Goal: Task Accomplishment & Management: Manage account settings

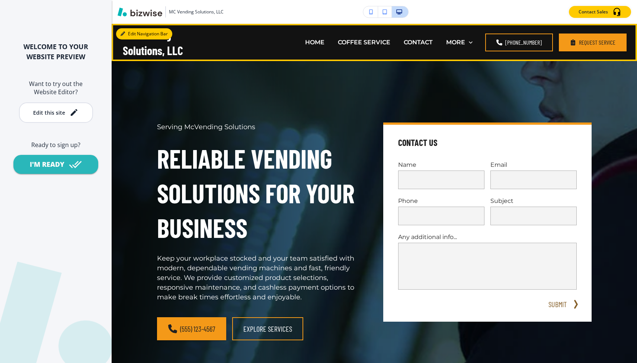
click at [134, 33] on button "Edit Navigation Bar" at bounding box center [144, 33] width 56 height 11
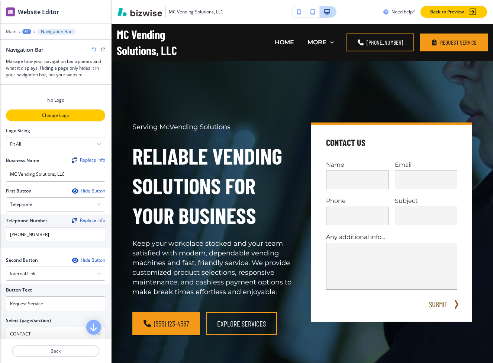
click at [41, 113] on p "Change Logo" at bounding box center [56, 115] width 98 height 7
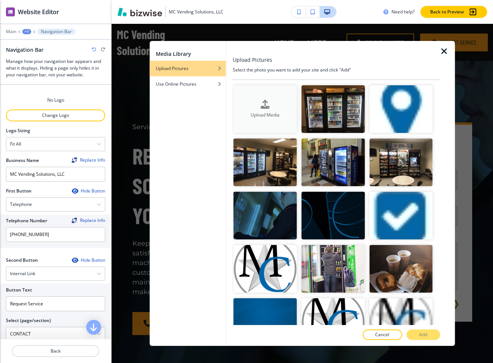
click at [283, 124] on button "Upload Media" at bounding box center [266, 109] width 64 height 48
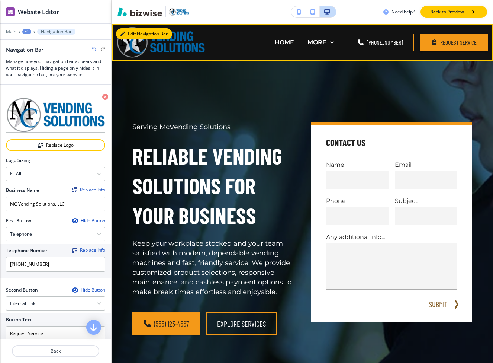
click at [131, 32] on button "Edit Navigation Bar" at bounding box center [144, 33] width 56 height 11
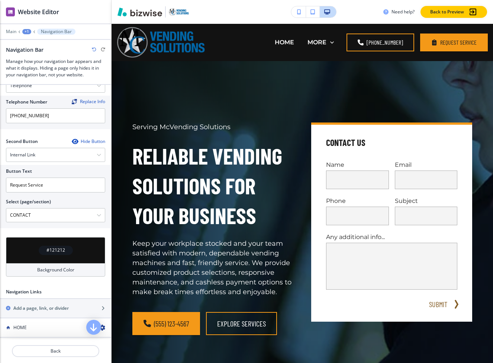
scroll to position [150, 0]
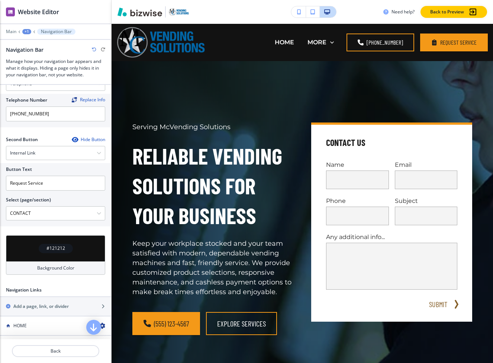
click at [73, 251] on div "#121212" at bounding box center [55, 248] width 99 height 26
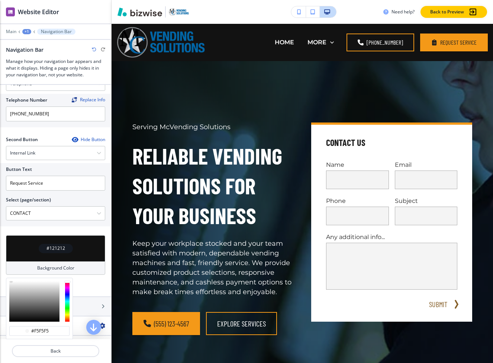
drag, startPoint x: 33, startPoint y: 295, endPoint x: 10, endPoint y: 287, distance: 24.6
click at [10, 287] on div at bounding box center [34, 301] width 50 height 41
click at [10, 281] on div at bounding box center [34, 301] width 50 height 41
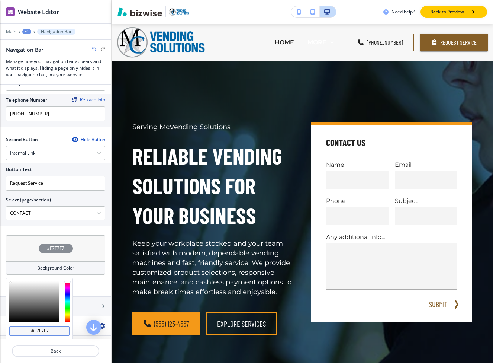
click at [44, 334] on div "#f7f7f7" at bounding box center [39, 331] width 60 height 10
click at [46, 330] on input "#f7f7f7" at bounding box center [43, 331] width 26 height 6
type input "F"
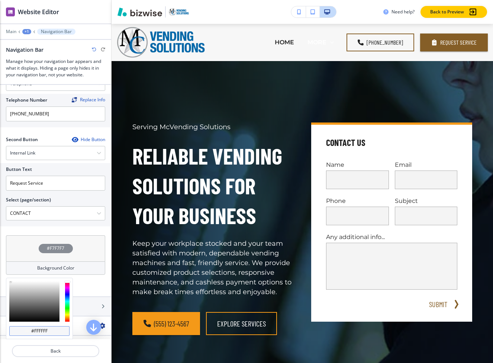
type input "#FFFFFFF"
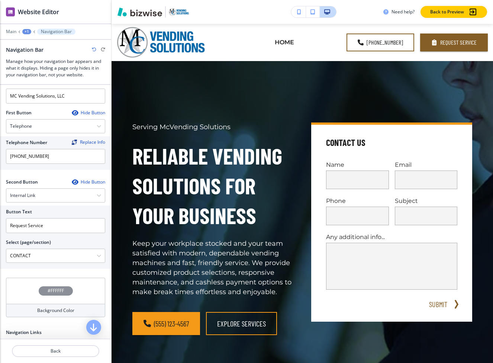
scroll to position [0, 0]
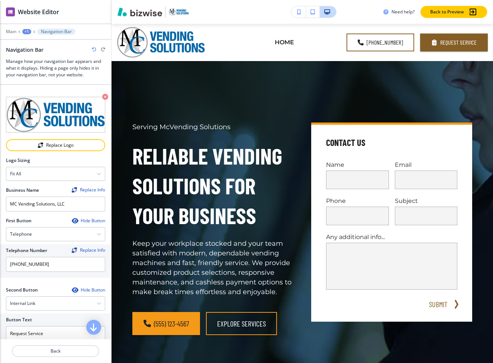
click at [27, 30] on div "+1" at bounding box center [26, 31] width 9 height 5
click at [12, 30] on p "Main" at bounding box center [11, 31] width 10 height 5
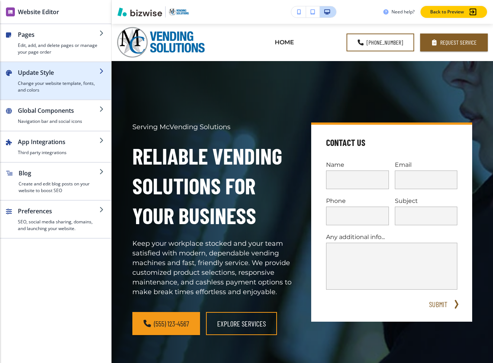
click at [43, 79] on div "button" at bounding box center [58, 78] width 81 height 3
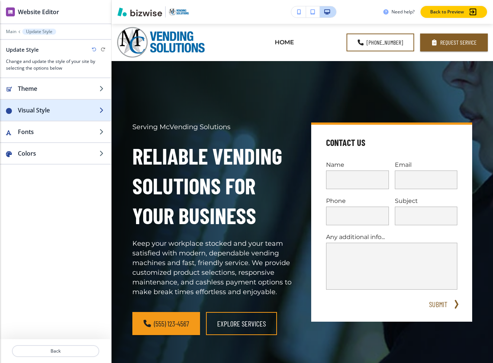
click at [41, 107] on h2 "Visual Style" at bounding box center [58, 110] width 81 height 9
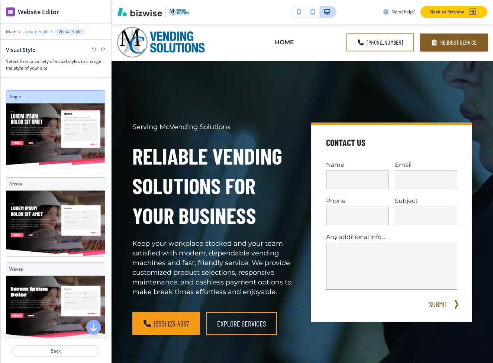
click at [31, 33] on p "Update Style" at bounding box center [35, 31] width 26 height 5
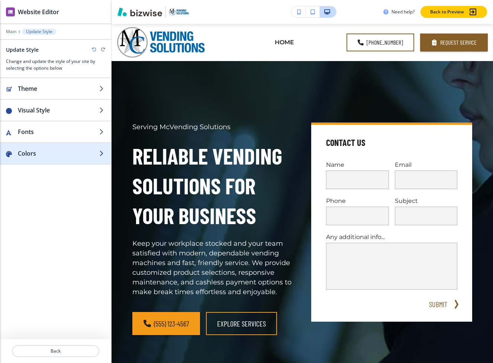
click at [26, 157] on h2 "Colors" at bounding box center [58, 153] width 81 height 9
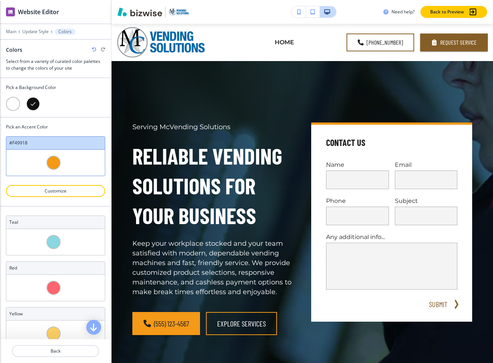
click at [15, 102] on div at bounding box center [13, 104] width 14 height 14
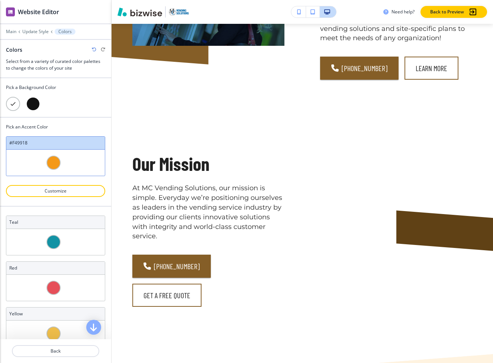
scroll to position [415, 0]
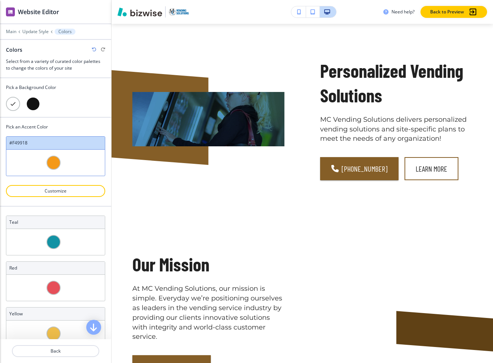
click at [32, 105] on div at bounding box center [33, 104] width 14 height 14
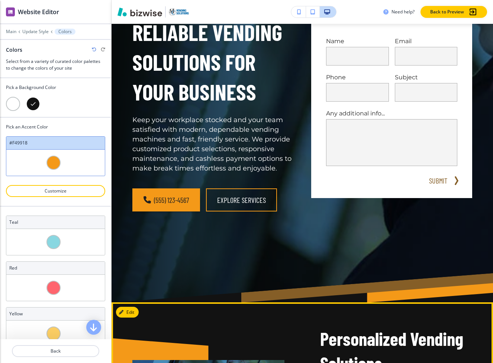
scroll to position [0, 0]
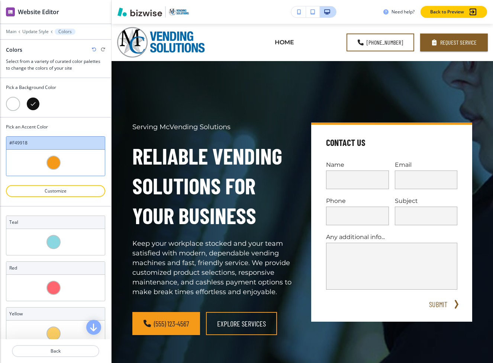
click at [50, 162] on div at bounding box center [53, 162] width 14 height 14
click at [54, 163] on div at bounding box center [53, 162] width 14 height 14
click at [54, 194] on button "Customize" at bounding box center [55, 191] width 99 height 12
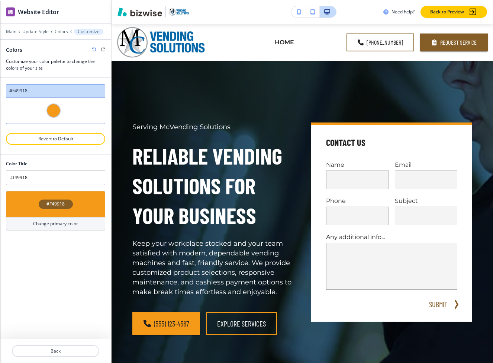
click at [73, 208] on div "#F49918" at bounding box center [55, 204] width 99 height 26
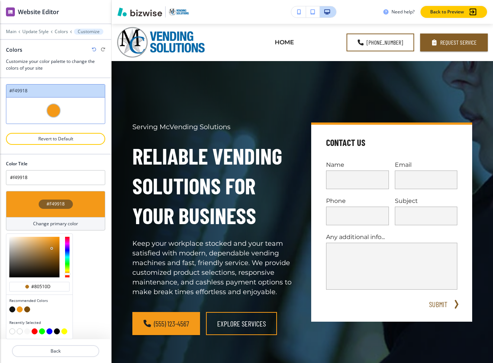
type input "#80500c"
drag, startPoint x: 52, startPoint y: 239, endPoint x: 55, endPoint y: 257, distance: 17.7
click at [55, 257] on div at bounding box center [34, 257] width 50 height 41
type input "Custom #f49918"
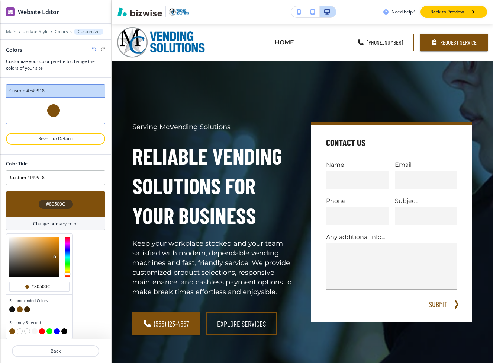
click at [106, 241] on div "Color Title Custom #f49918 #80500C Change primary color #80500c Recommended Col…" at bounding box center [55, 246] width 111 height 184
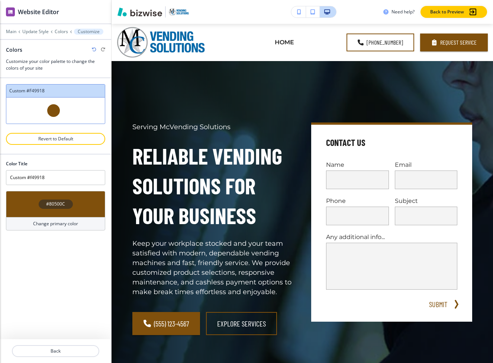
click at [73, 202] on div "#80500C" at bounding box center [55, 204] width 99 height 26
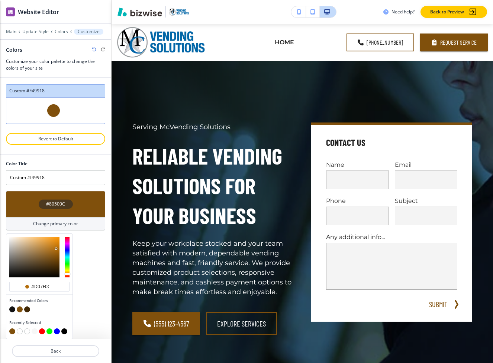
drag, startPoint x: 56, startPoint y: 248, endPoint x: 57, endPoint y: 244, distance: 4.5
click at [57, 244] on div at bounding box center [34, 257] width 50 height 41
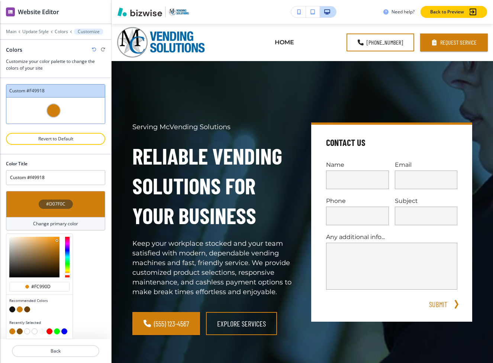
type input "#ff9b0d"
drag, startPoint x: 57, startPoint y: 241, endPoint x: 57, endPoint y: 234, distance: 6.3
click at [57, 234] on div at bounding box center [39, 257] width 66 height 46
click at [20, 309] on button "button" at bounding box center [20, 309] width 6 height 6
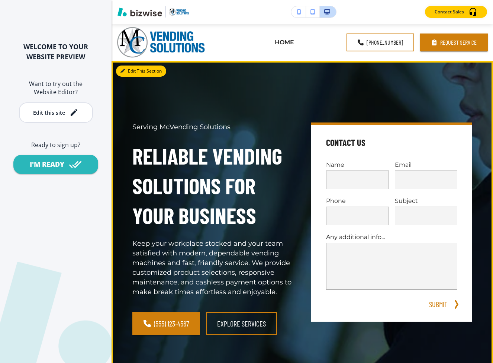
click at [122, 67] on button "Edit This Section" at bounding box center [141, 70] width 50 height 11
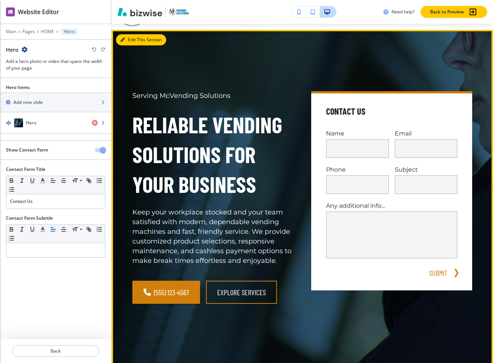
scroll to position [37, 0]
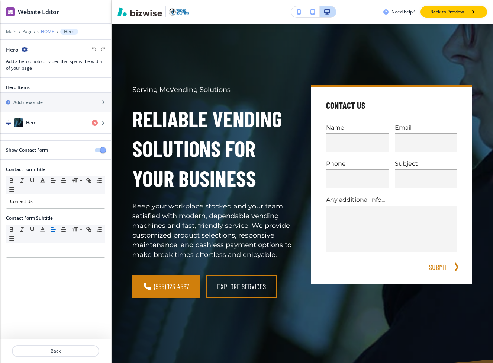
click at [46, 30] on p "HOME" at bounding box center [47, 31] width 13 height 5
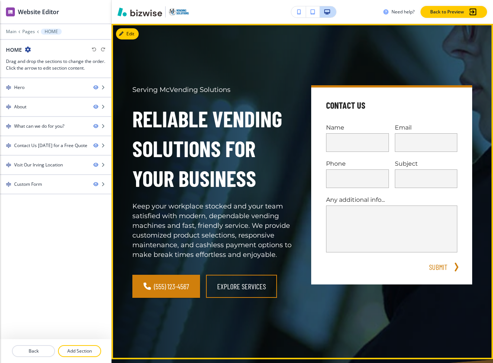
scroll to position [0, 0]
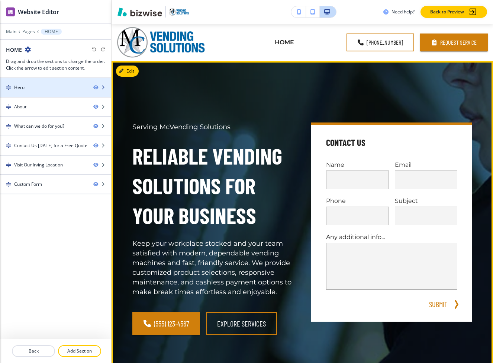
click at [62, 90] on div "Hero" at bounding box center [43, 87] width 87 height 7
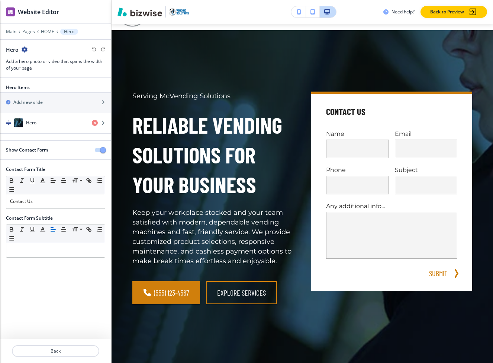
scroll to position [37, 0]
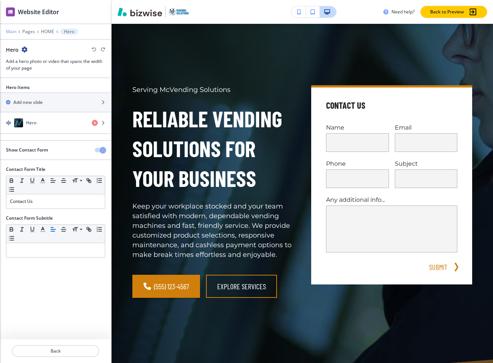
click at [13, 32] on p "Main" at bounding box center [11, 31] width 10 height 5
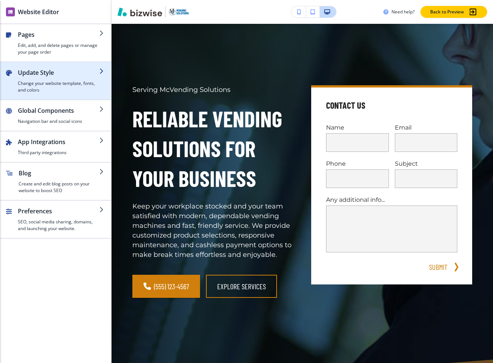
click at [52, 84] on h4 "Change your website template, fonts, and colors" at bounding box center [58, 86] width 81 height 13
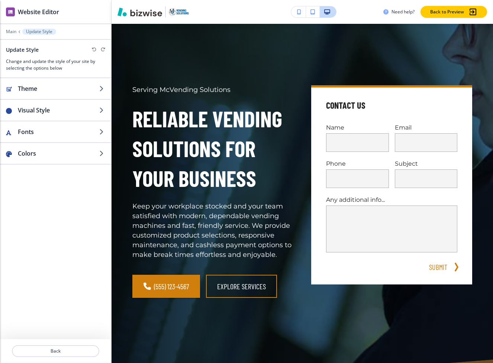
click at [15, 28] on div at bounding box center [55, 26] width 111 height 4
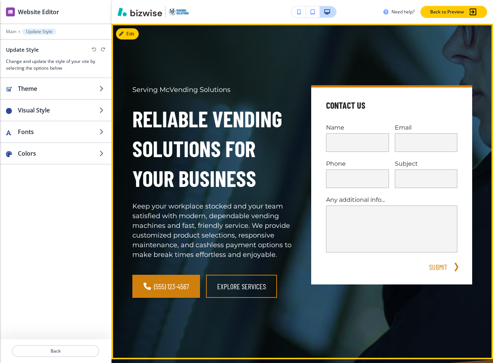
scroll to position [0, 0]
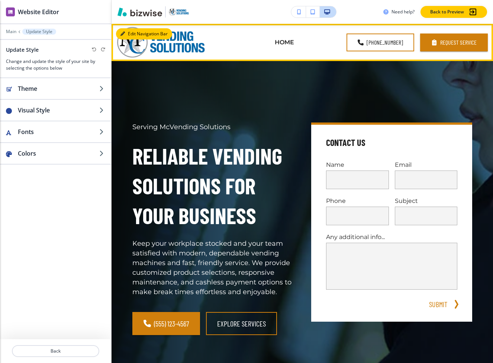
click at [131, 35] on button "Edit Navigation Bar" at bounding box center [144, 33] width 56 height 11
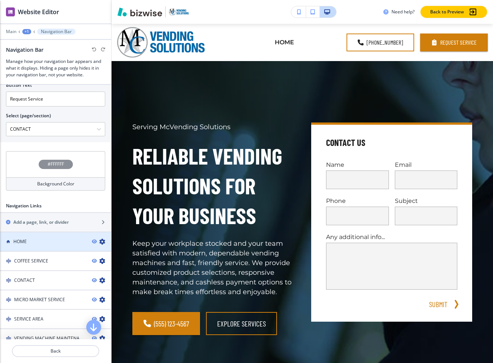
scroll to position [275, 0]
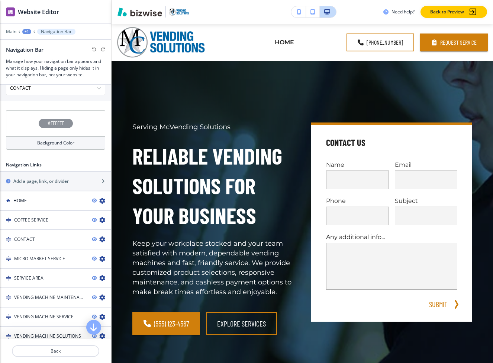
click at [67, 128] on div "#FFFFFF" at bounding box center [55, 123] width 99 height 26
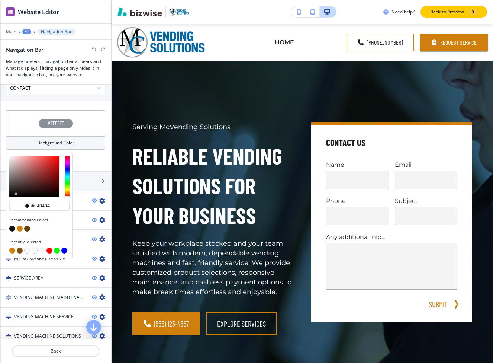
type input "#020202"
drag, startPoint x: 44, startPoint y: 171, endPoint x: 12, endPoint y: 200, distance: 42.9
click at [12, 200] on div "#020202 Recommended Colors Recently Selected" at bounding box center [39, 205] width 66 height 105
click at [10, 229] on button "button" at bounding box center [12, 228] width 6 height 6
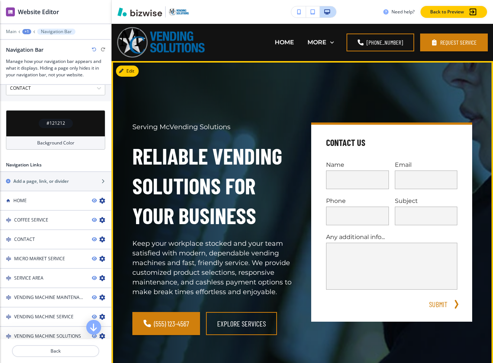
click at [204, 90] on div "Serving McVending Solutions Reliable Vending Solutions for Your Business Keep y…" at bounding box center [294, 220] width 358 height 290
